Goal: Transaction & Acquisition: Book appointment/travel/reservation

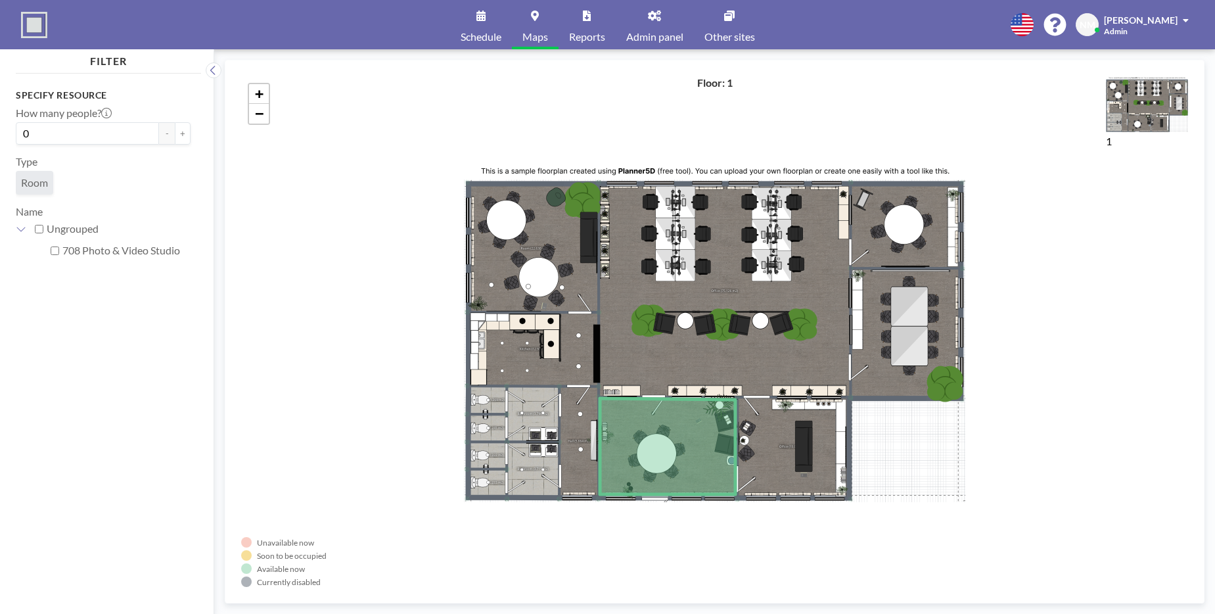
click at [472, 19] on link "Schedule" at bounding box center [481, 24] width 62 height 49
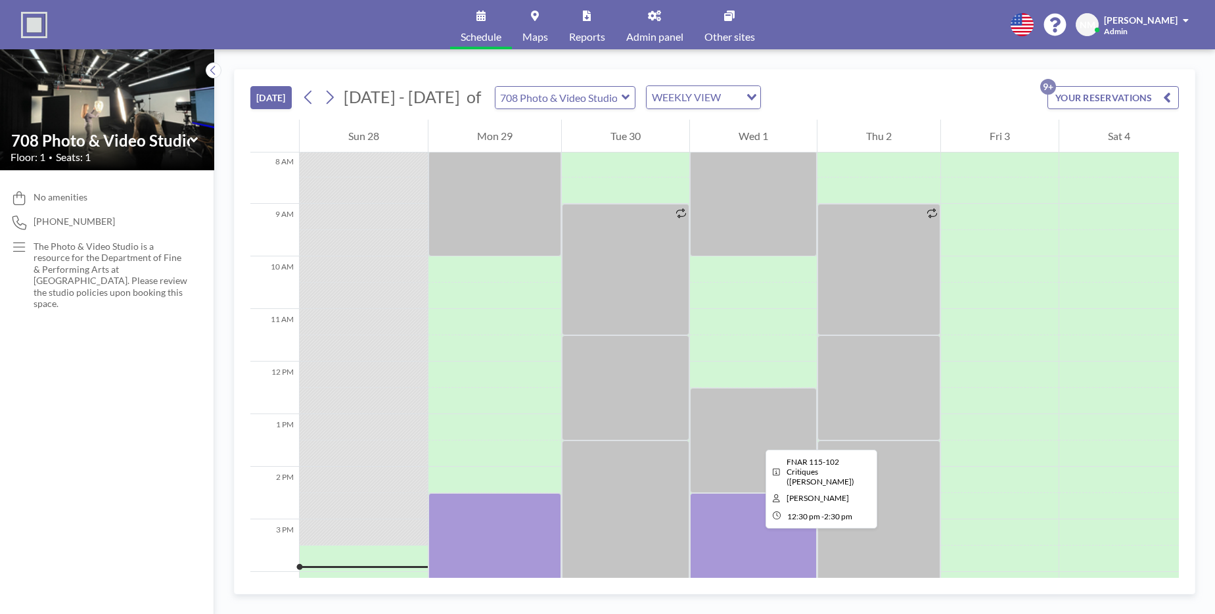
scroll to position [418, 0]
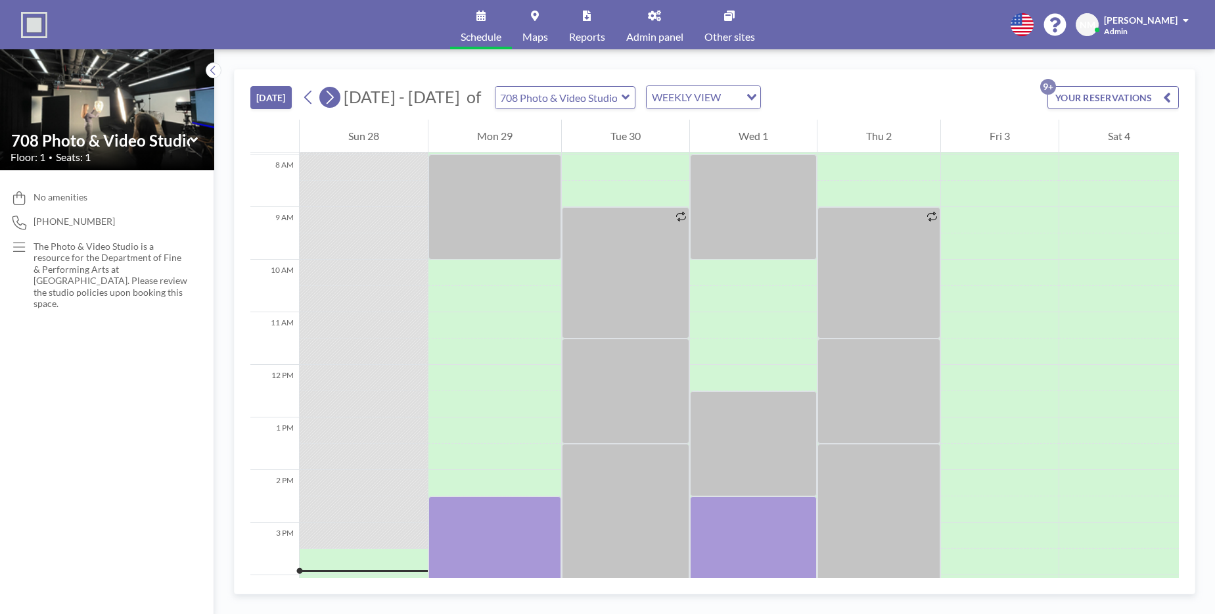
click at [328, 98] on icon at bounding box center [329, 97] width 12 height 20
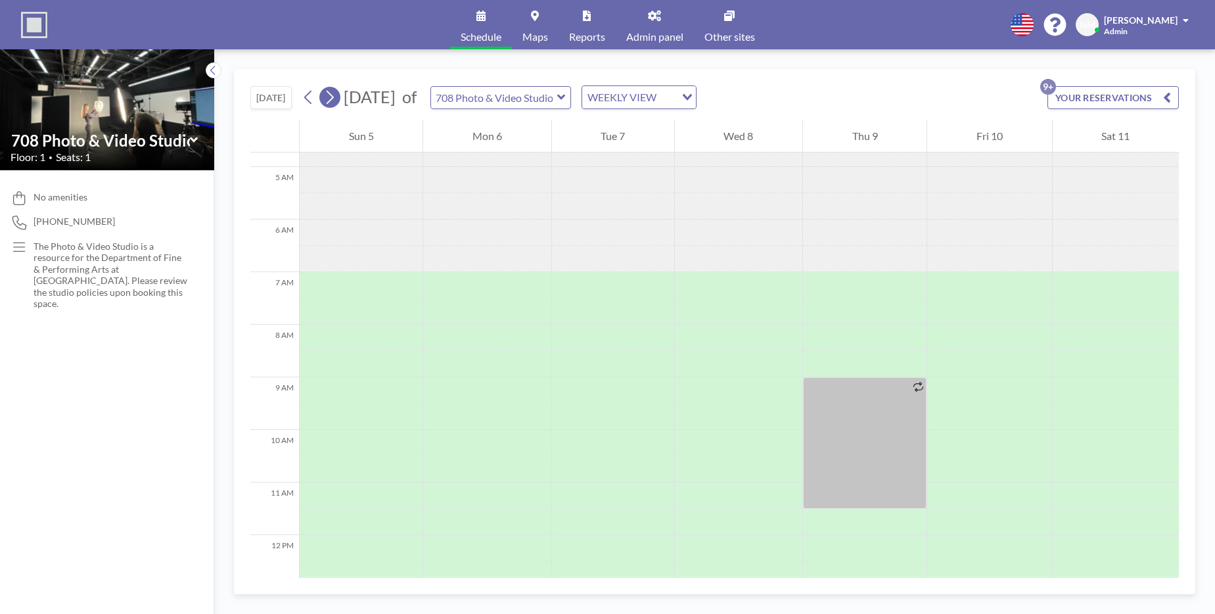
scroll to position [420, 0]
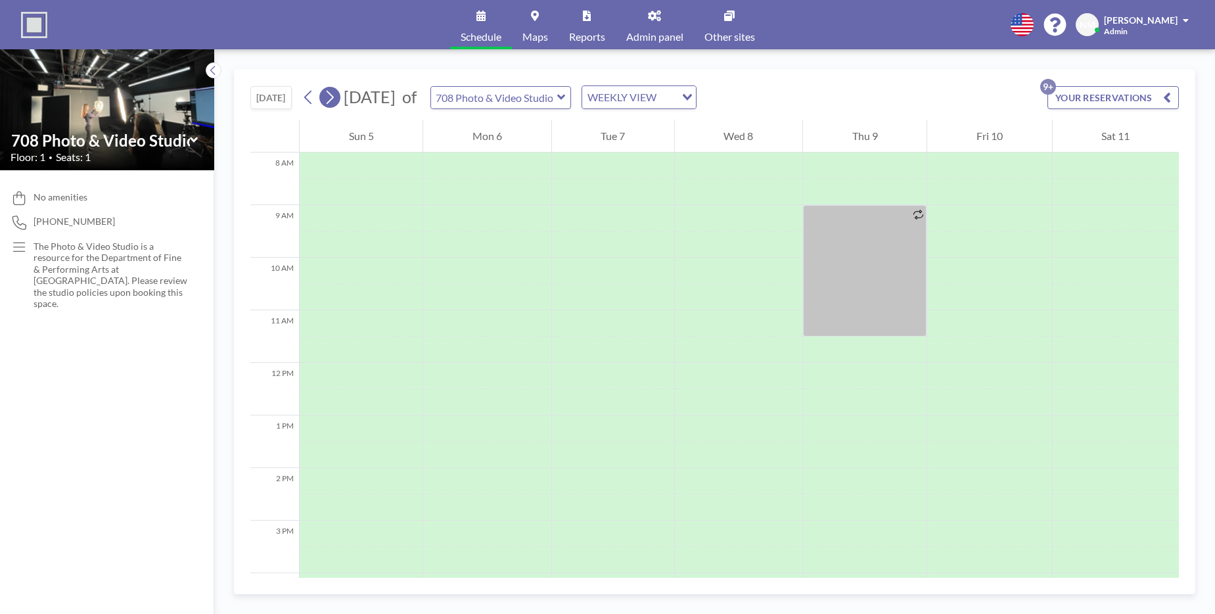
click at [328, 98] on icon at bounding box center [329, 97] width 12 height 20
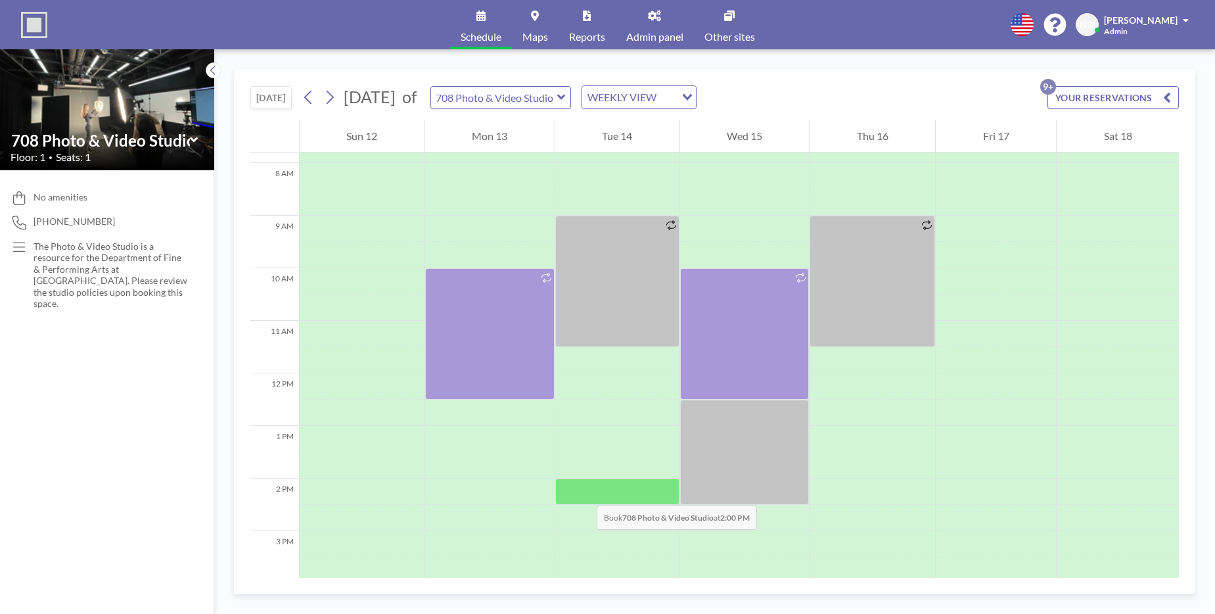
scroll to position [403, 0]
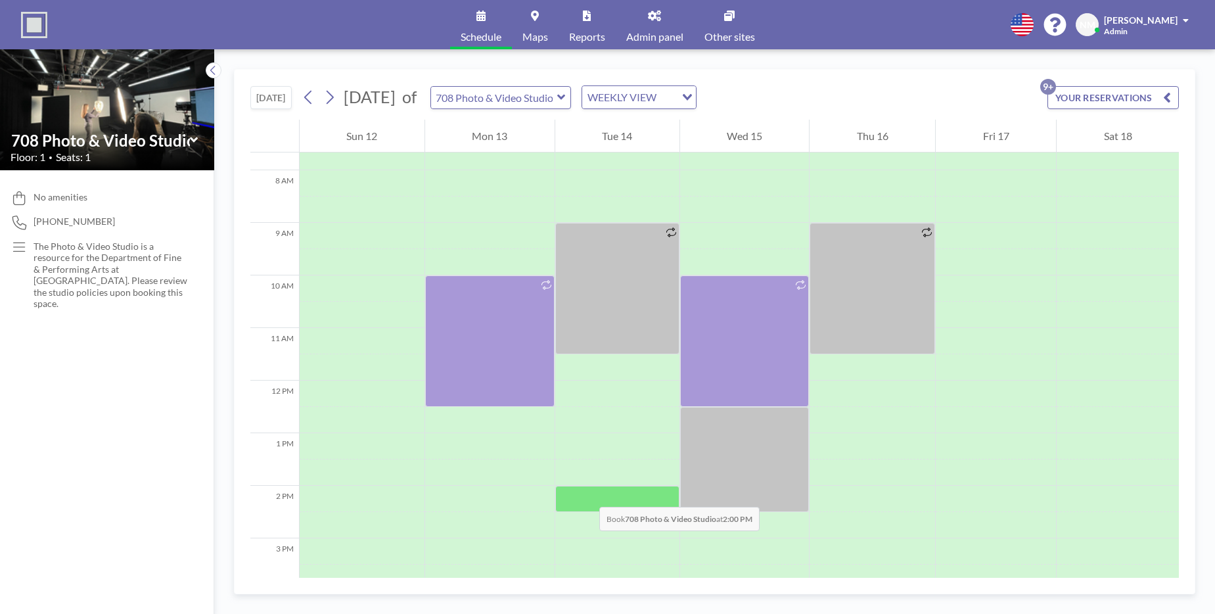
click at [586, 493] on div at bounding box center [617, 498] width 124 height 26
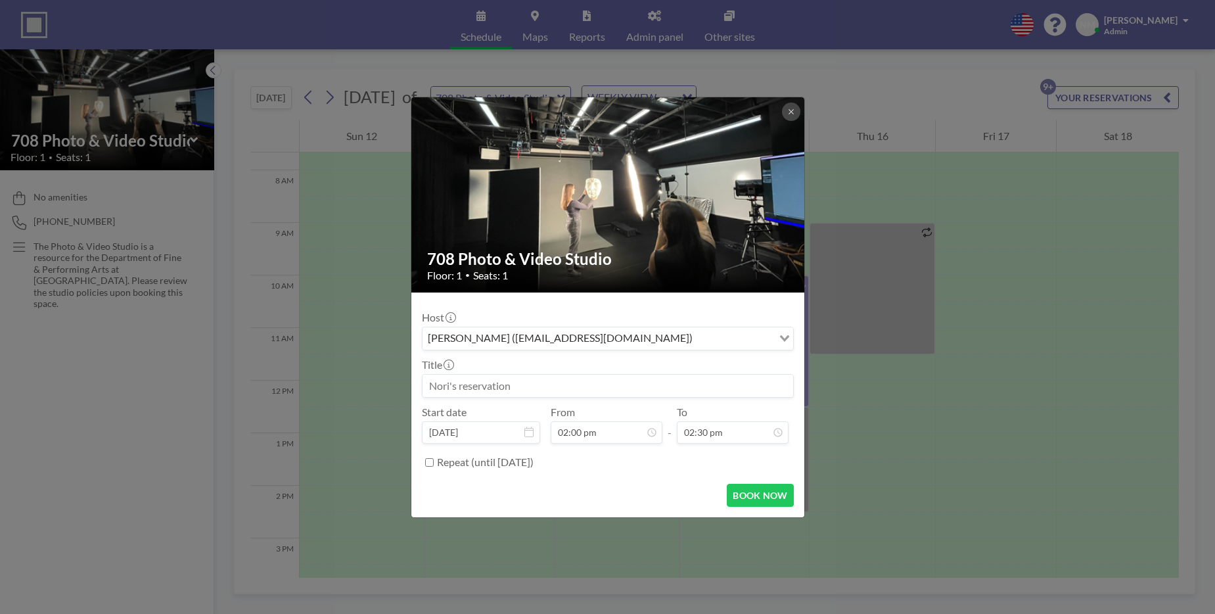
click at [586, 493] on div "BOOK NOW" at bounding box center [608, 495] width 372 height 23
click at [530, 390] on input at bounding box center [607, 385] width 371 height 22
paste input "Cudahy Library Mural"
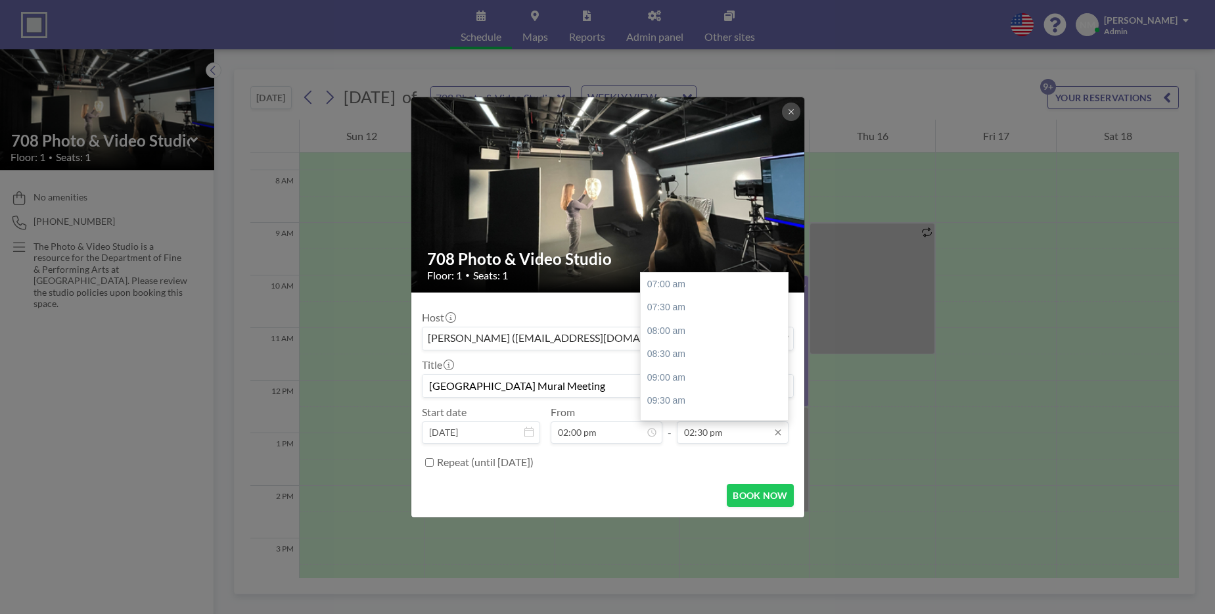
scroll to position [351, 0]
type input "[GEOGRAPHIC_DATA] Mural Meeting"
click at [738, 434] on input "02:30 pm" at bounding box center [733, 432] width 112 height 22
click at [723, 325] on div "03:30 pm" at bounding box center [714, 331] width 147 height 24
type input "03:30 pm"
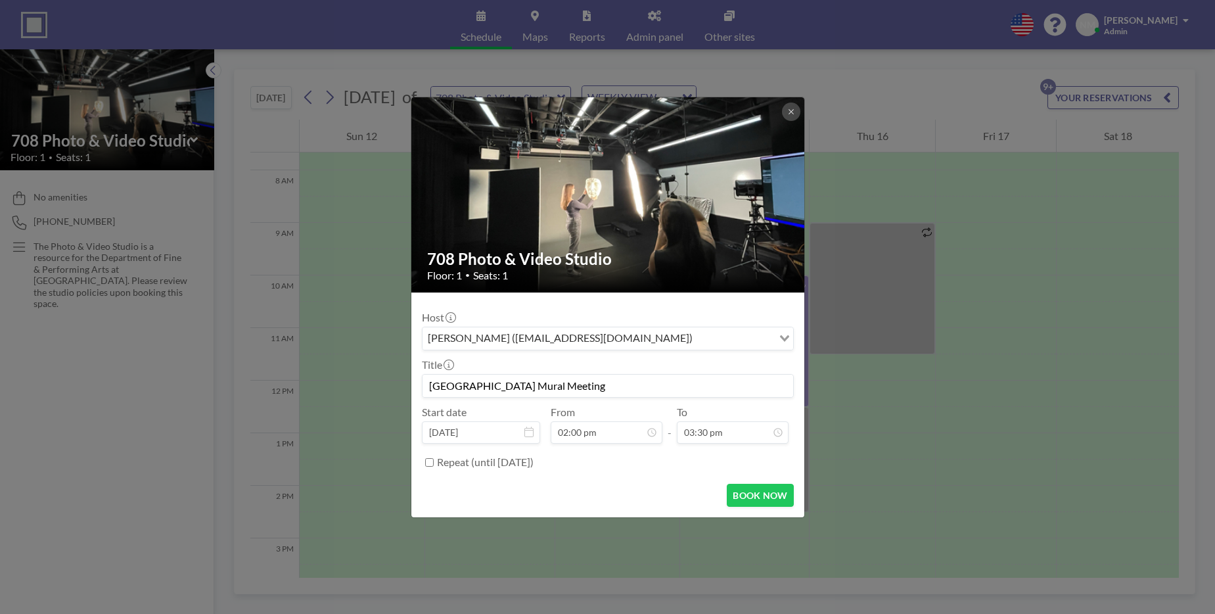
scroll to position [0, 0]
click at [769, 489] on button "BOOK NOW" at bounding box center [760, 495] width 66 height 23
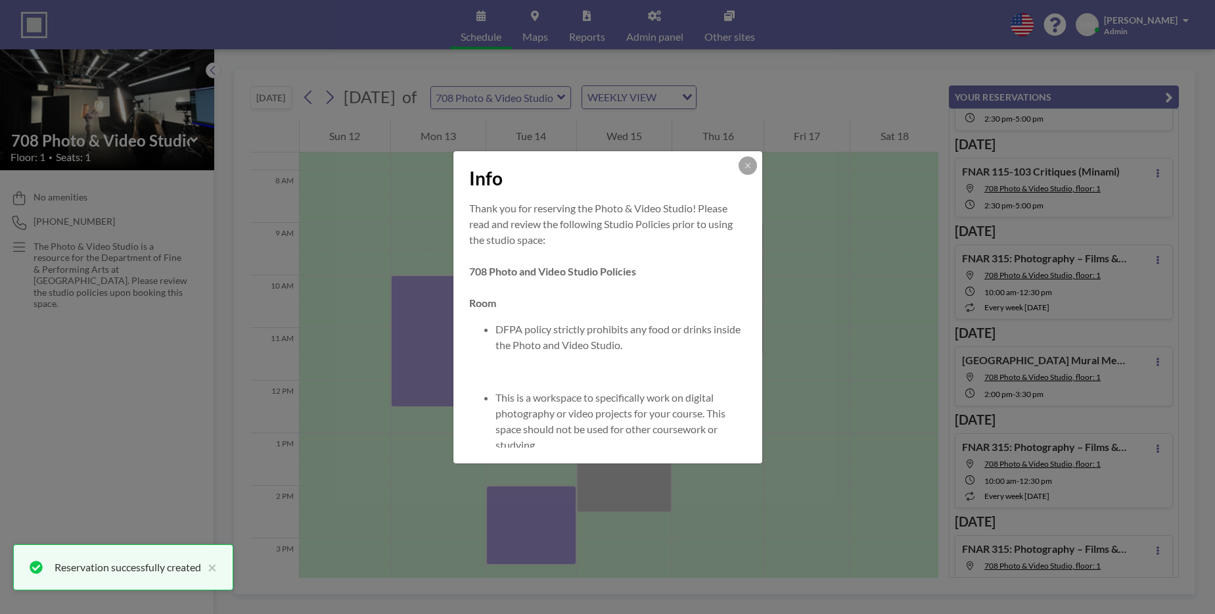
scroll to position [93, 0]
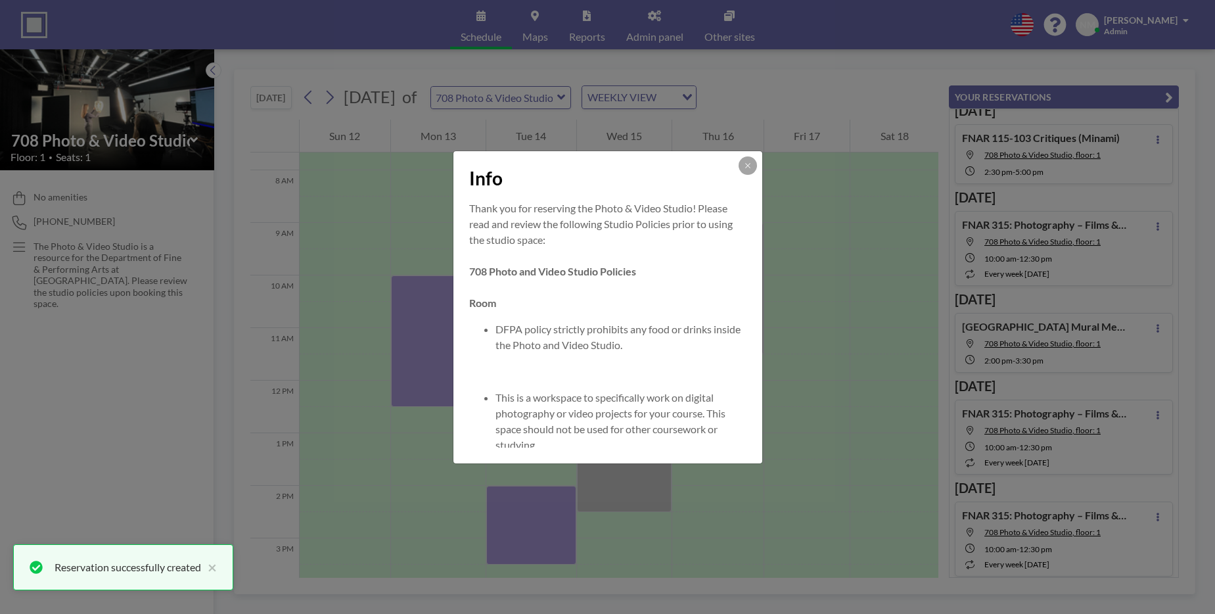
click at [742, 175] on div "Info" at bounding box center [607, 175] width 309 height 49
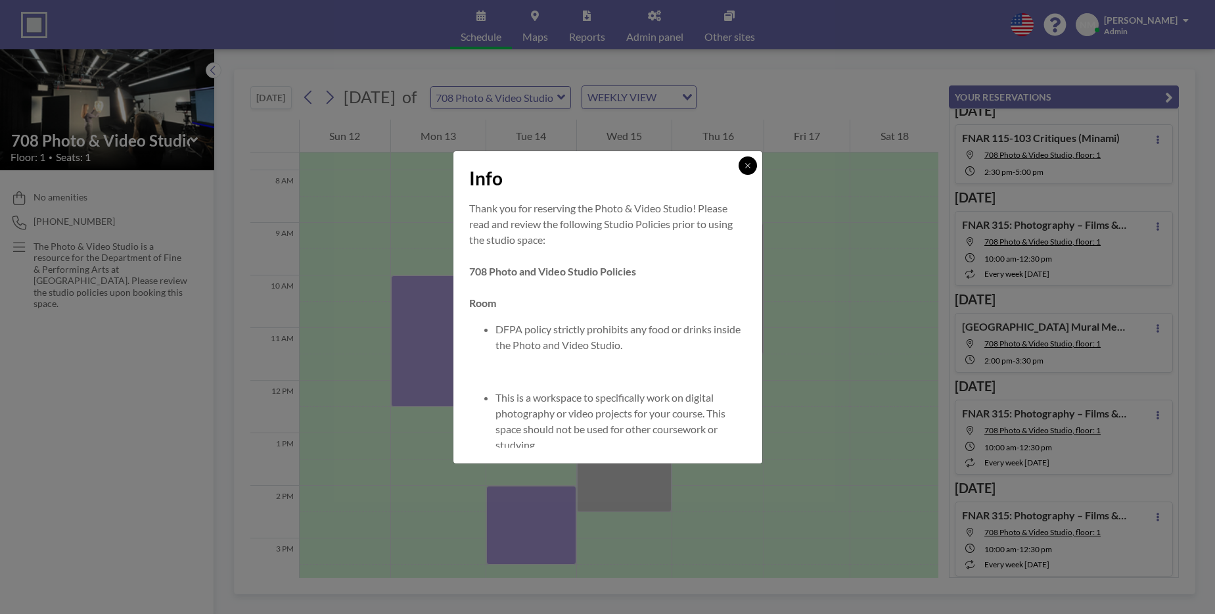
click at [751, 166] on icon at bounding box center [748, 166] width 8 height 8
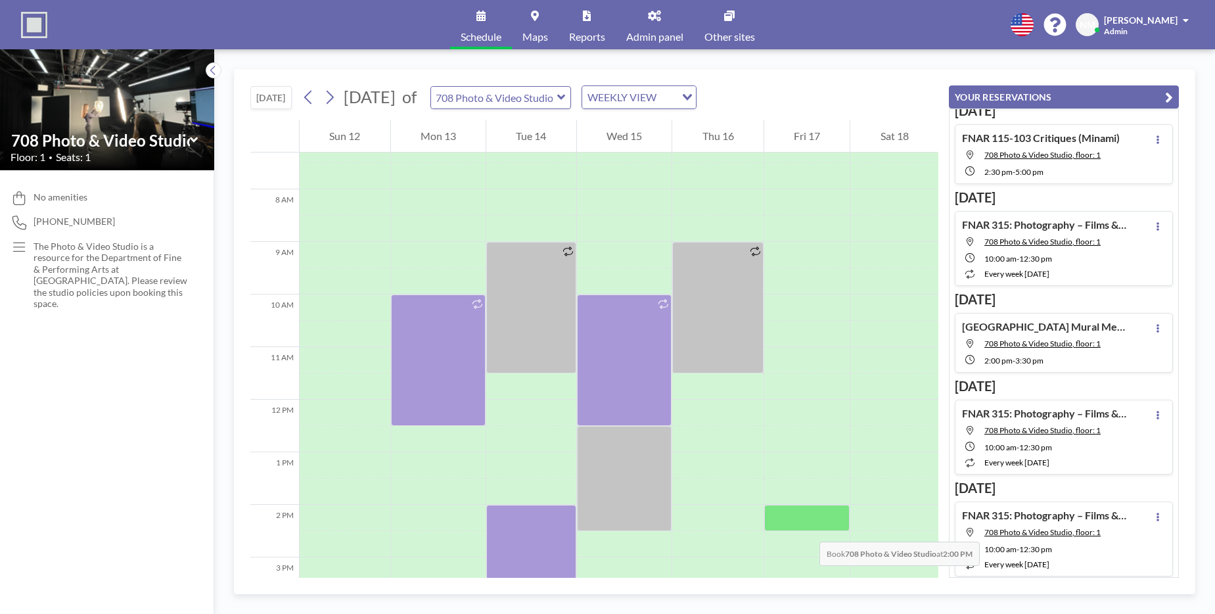
scroll to position [384, 0]
